Goal: Task Accomplishment & Management: Use online tool/utility

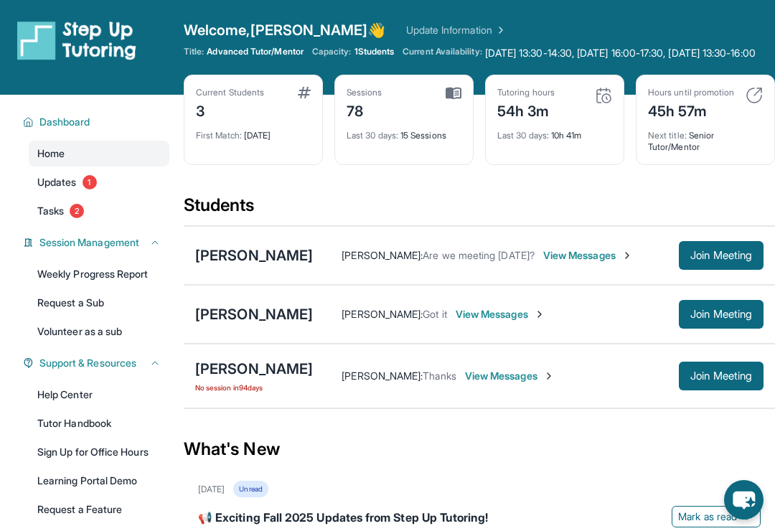
click at [717, 319] on span "Join Meeting" at bounding box center [721, 314] width 62 height 9
click at [713, 319] on span "Join Meeting" at bounding box center [721, 314] width 62 height 9
click at [718, 319] on span "Join Meeting" at bounding box center [721, 314] width 62 height 9
click at [406, 35] on link "Update Information" at bounding box center [456, 30] width 100 height 14
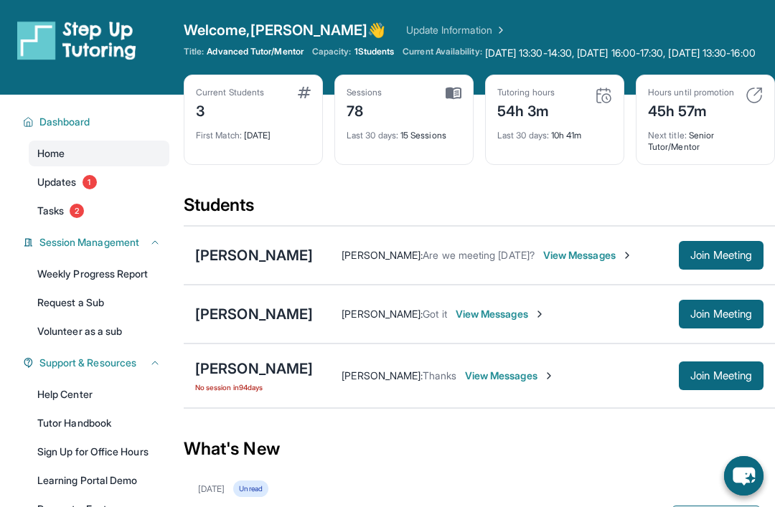
click at [95, 189] on span "1" at bounding box center [90, 182] width 14 height 14
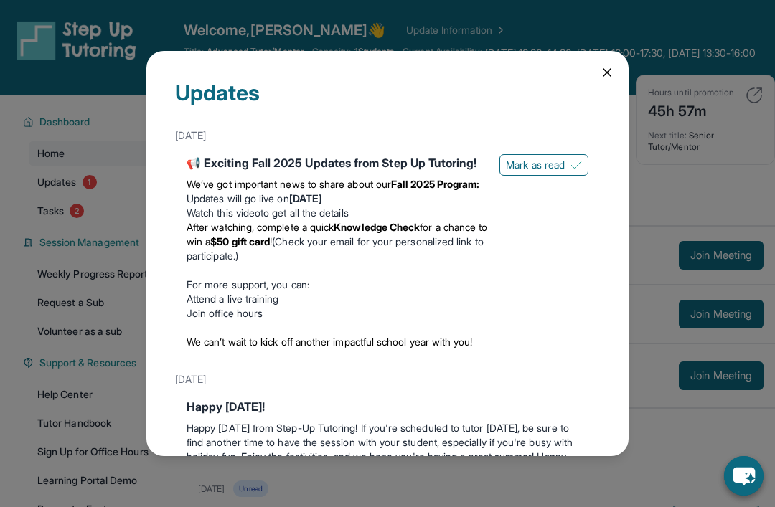
click at [547, 158] on span "Mark as read" at bounding box center [535, 165] width 59 height 14
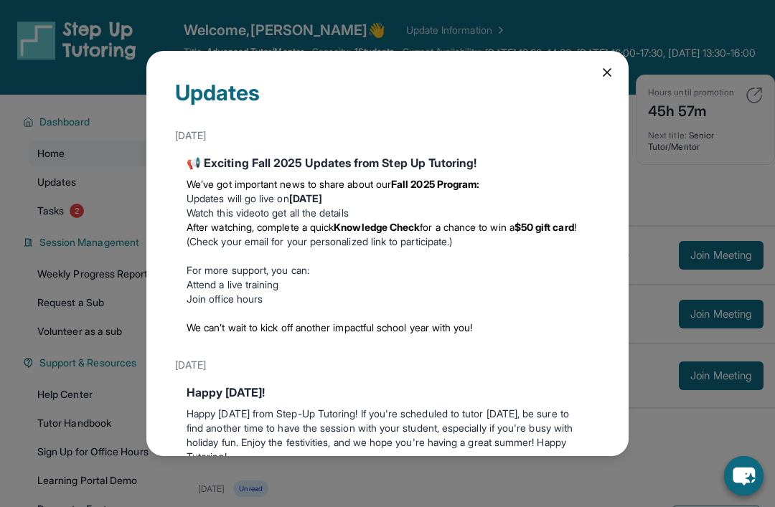
click at [611, 65] on icon at bounding box center [607, 72] width 14 height 14
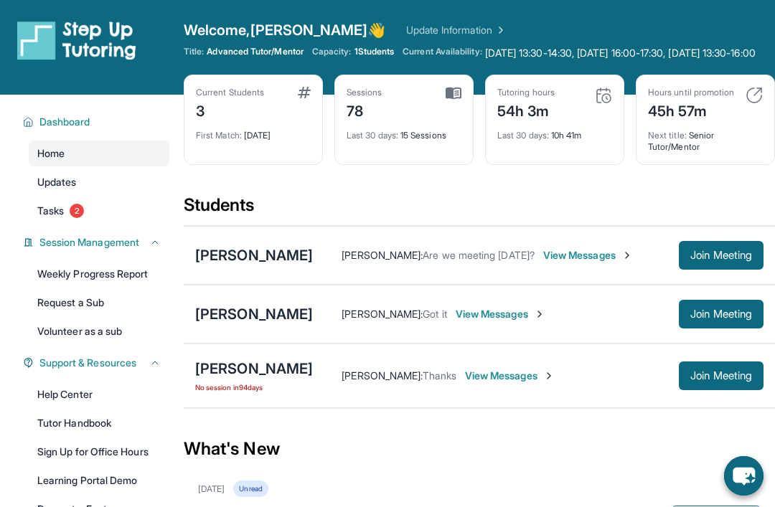
click at [82, 218] on span "2" at bounding box center [77, 211] width 14 height 14
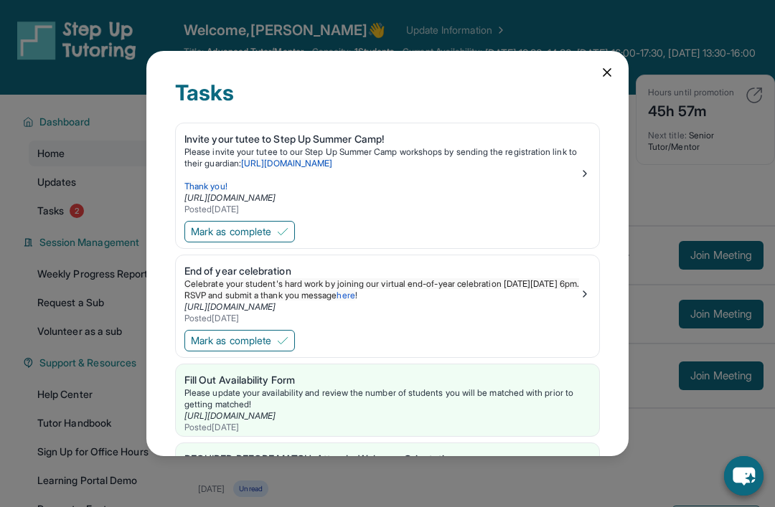
click at [271, 225] on span "Mark as complete" at bounding box center [231, 232] width 80 height 14
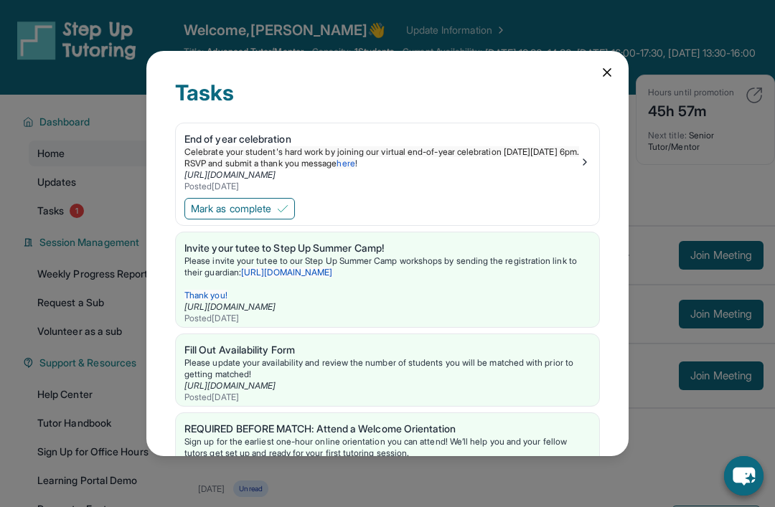
click at [605, 65] on icon at bounding box center [607, 72] width 14 height 14
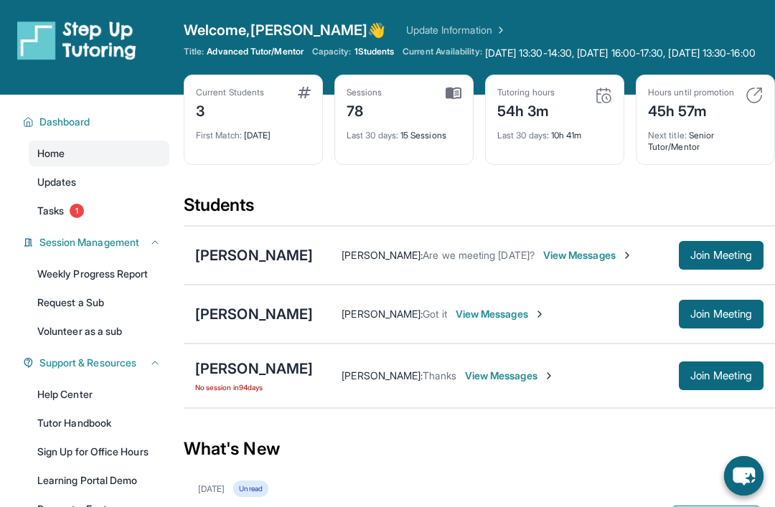
click at [82, 218] on span "1" at bounding box center [77, 211] width 14 height 14
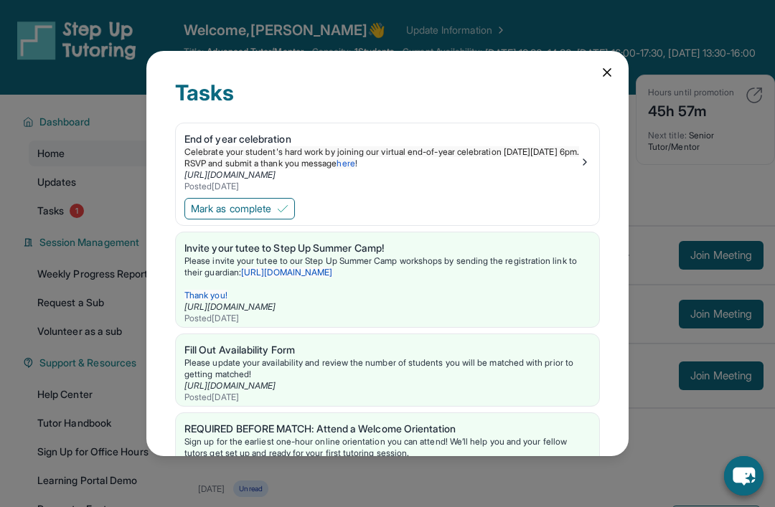
click at [264, 202] on span "Mark as complete" at bounding box center [231, 209] width 80 height 14
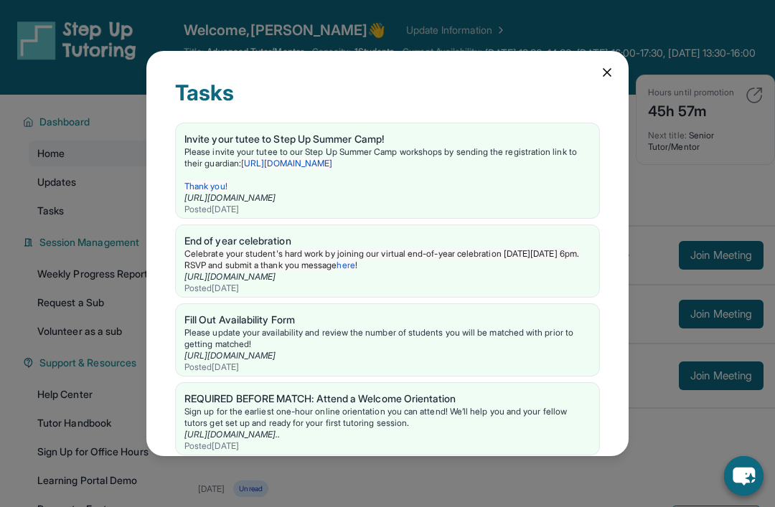
click at [611, 65] on icon at bounding box center [607, 72] width 14 height 14
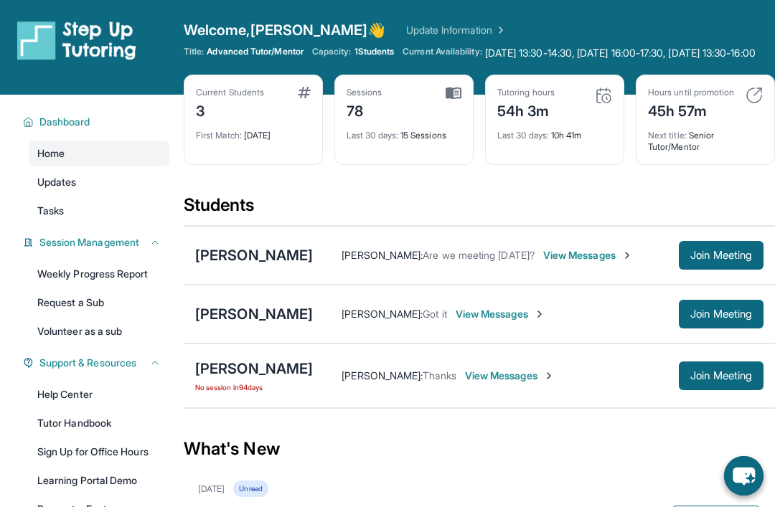
click at [221, 324] on div "[PERSON_NAME]" at bounding box center [254, 314] width 118 height 20
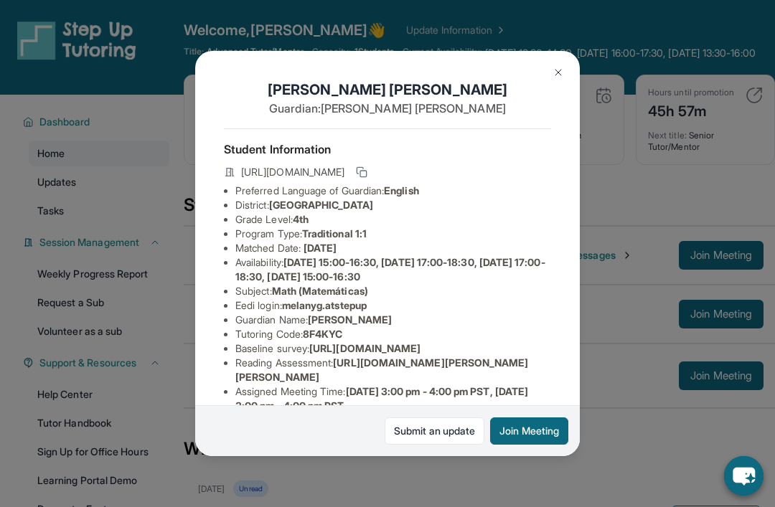
click at [534, 445] on button "Join Meeting" at bounding box center [529, 431] width 78 height 27
